Goal: Task Accomplishment & Management: Manage account settings

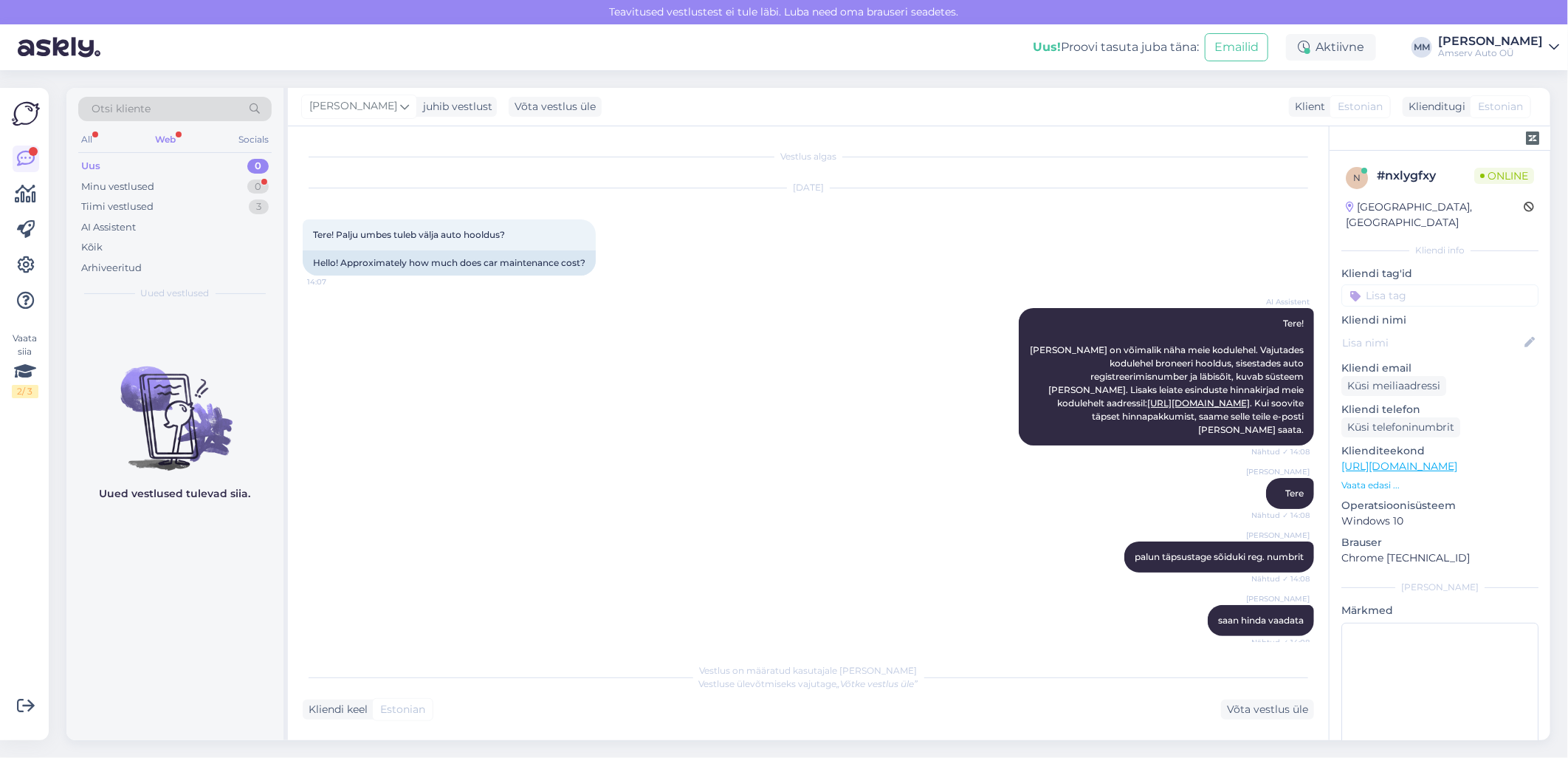
scroll to position [620, 0]
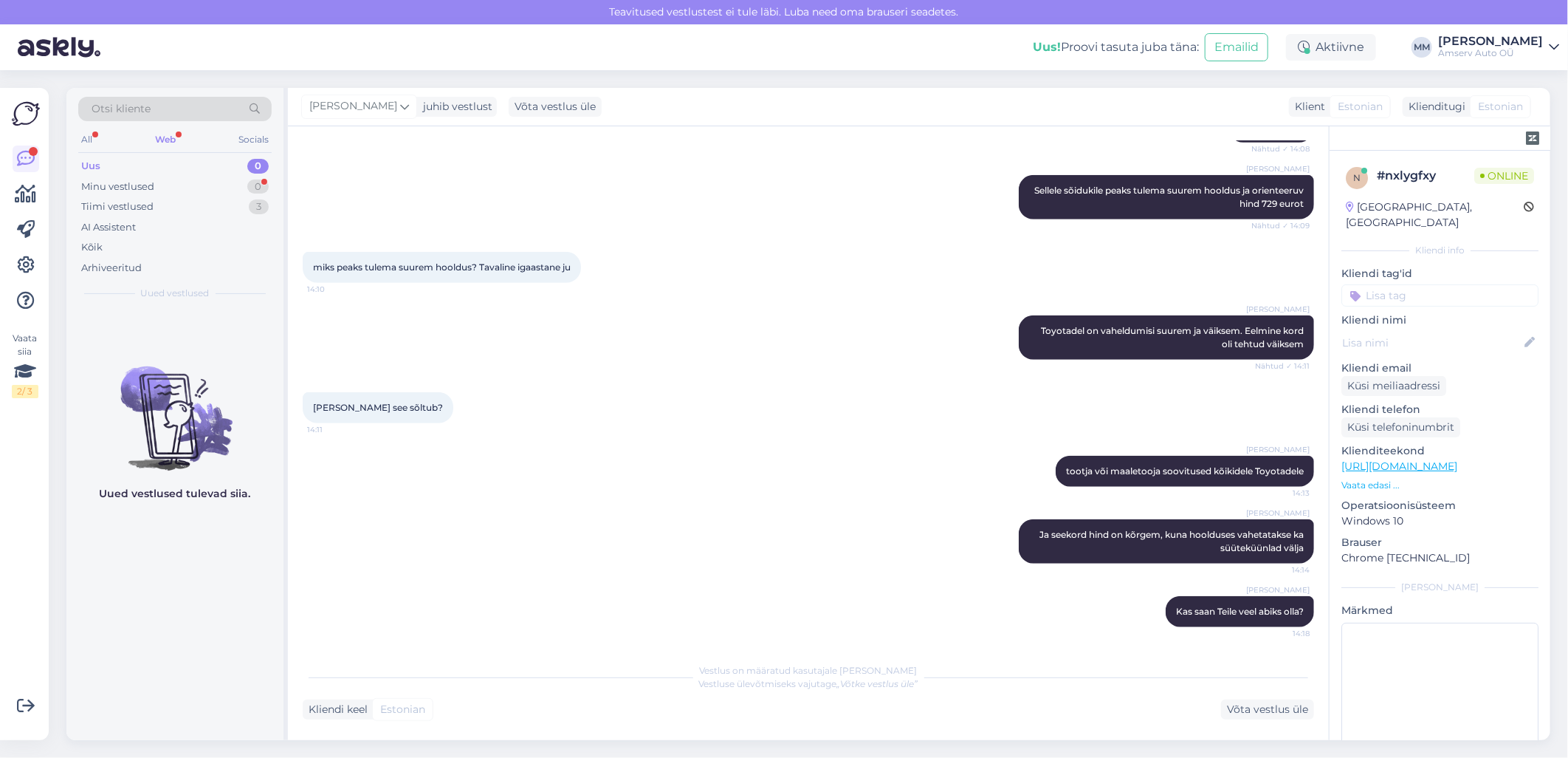
click at [166, 137] on div "Web" at bounding box center [165, 140] width 27 height 19
click at [1326, 45] on div "Aktiivne" at bounding box center [1331, 48] width 90 height 27
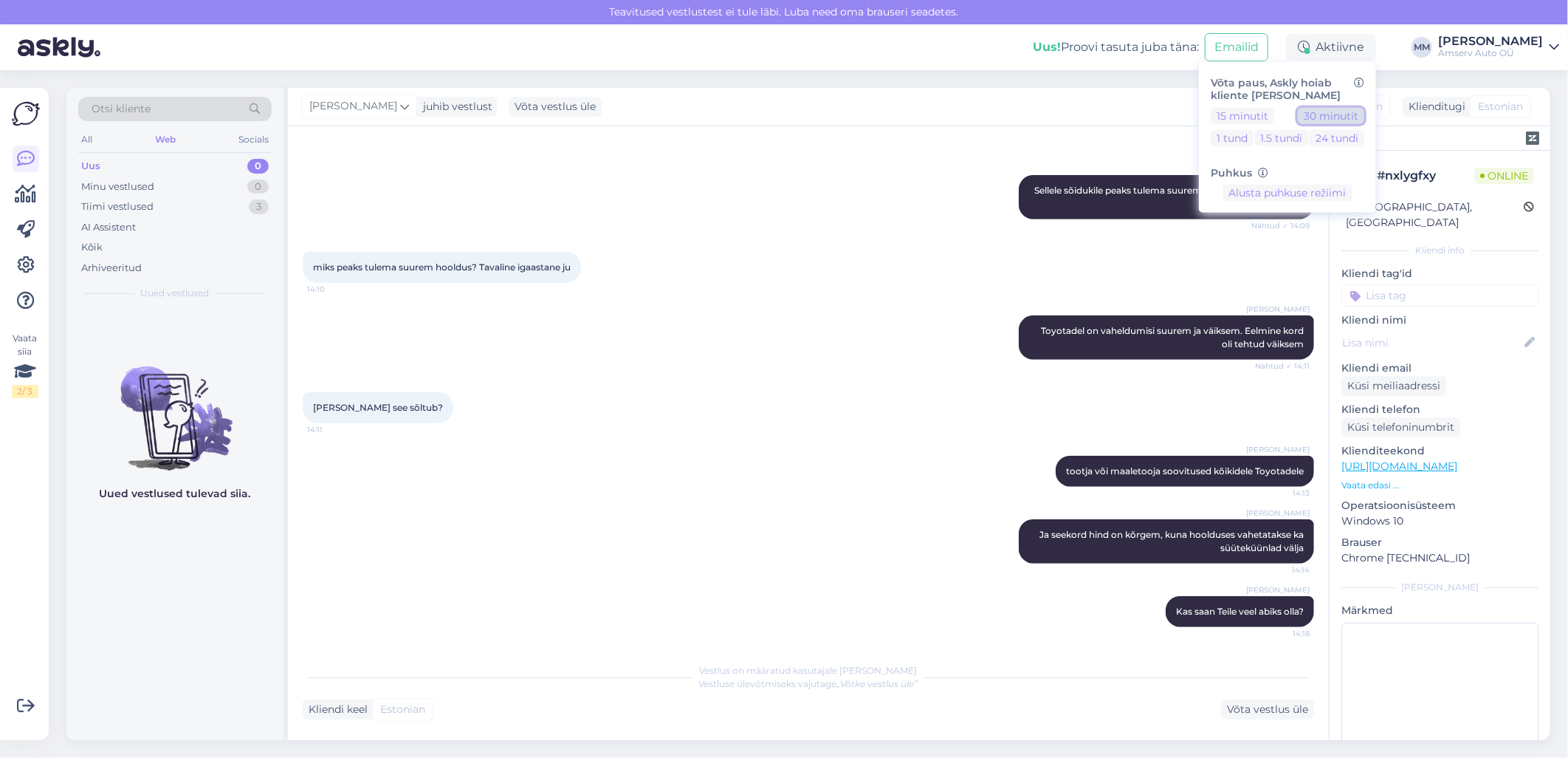
click at [1304, 116] on button "30 minutit" at bounding box center [1331, 115] width 66 height 16
click at [1553, 46] on icon at bounding box center [1554, 48] width 10 height 12
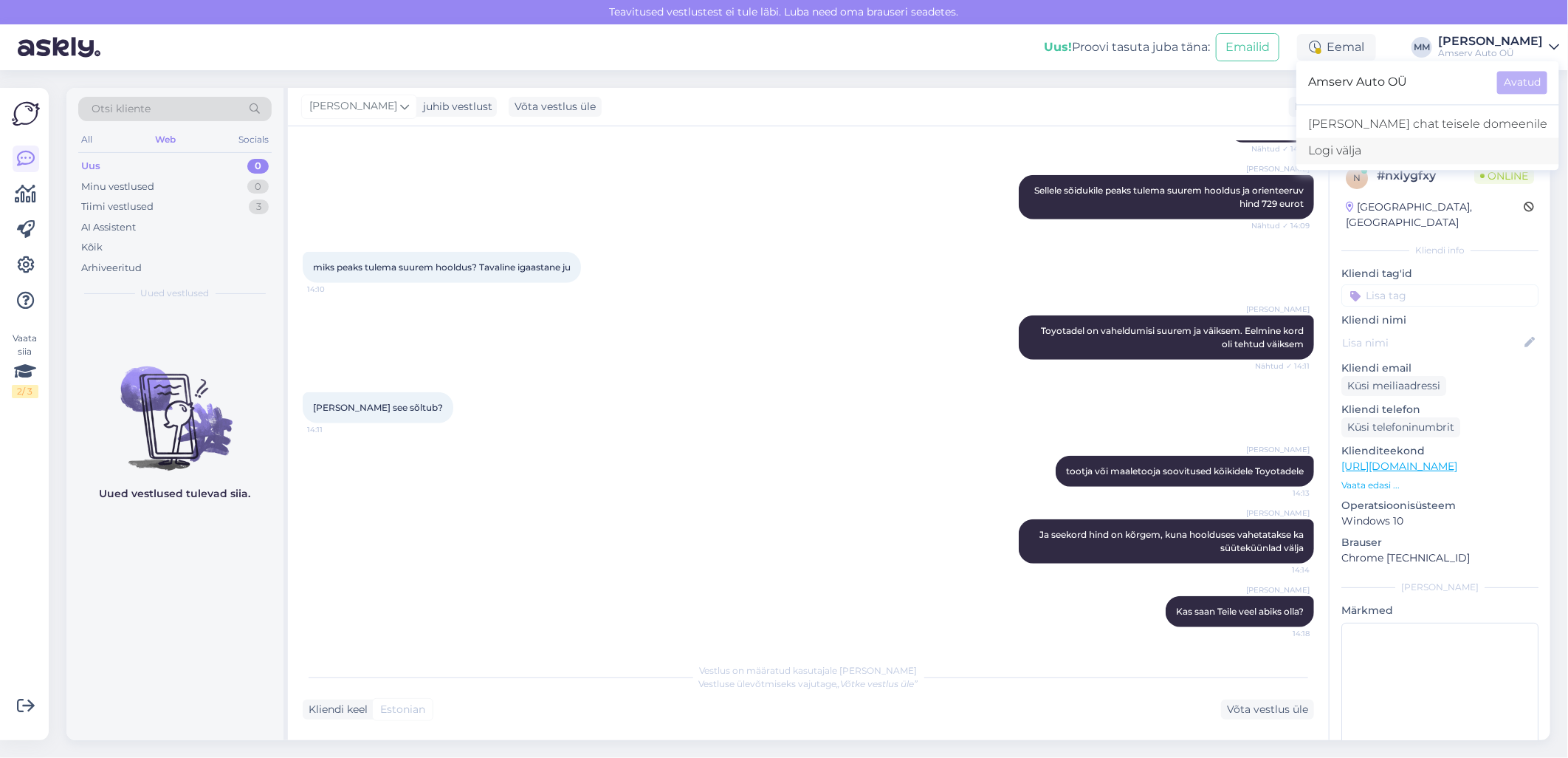
click at [1443, 151] on div "Logi välja" at bounding box center [1427, 151] width 263 height 27
